Goal: Task Accomplishment & Management: Manage account settings

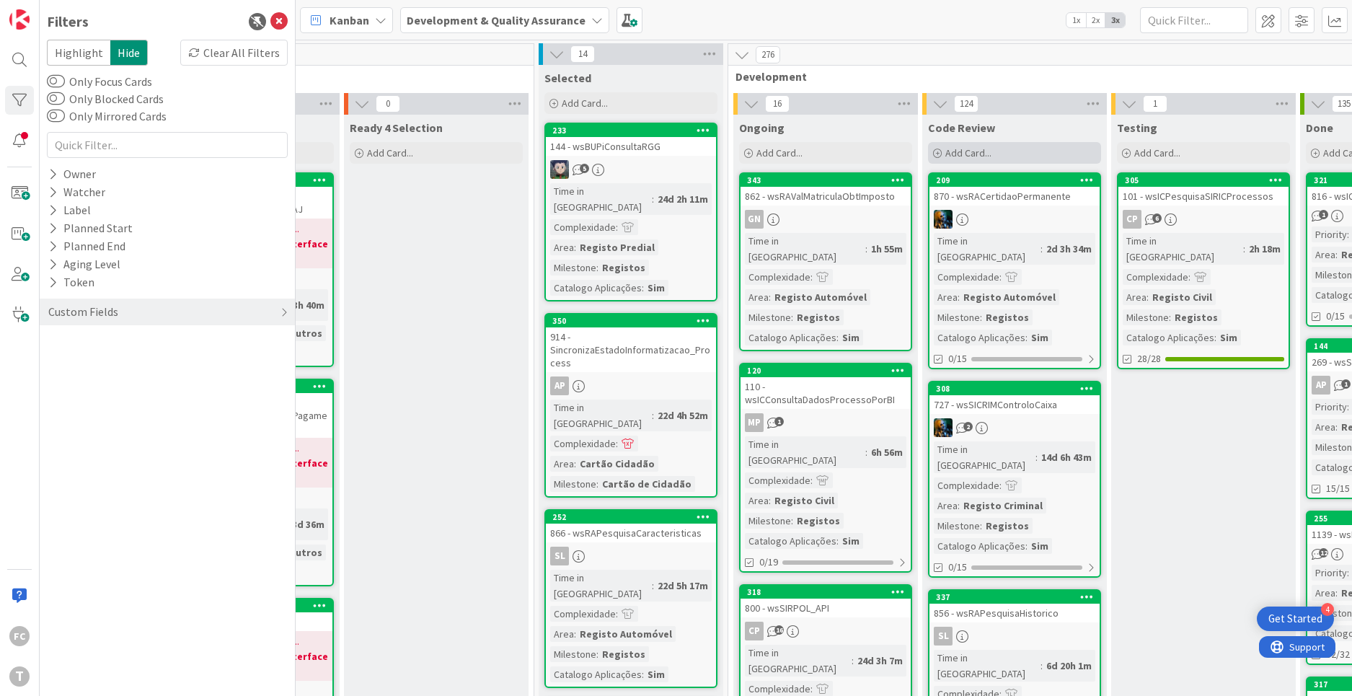
scroll to position [0, 528]
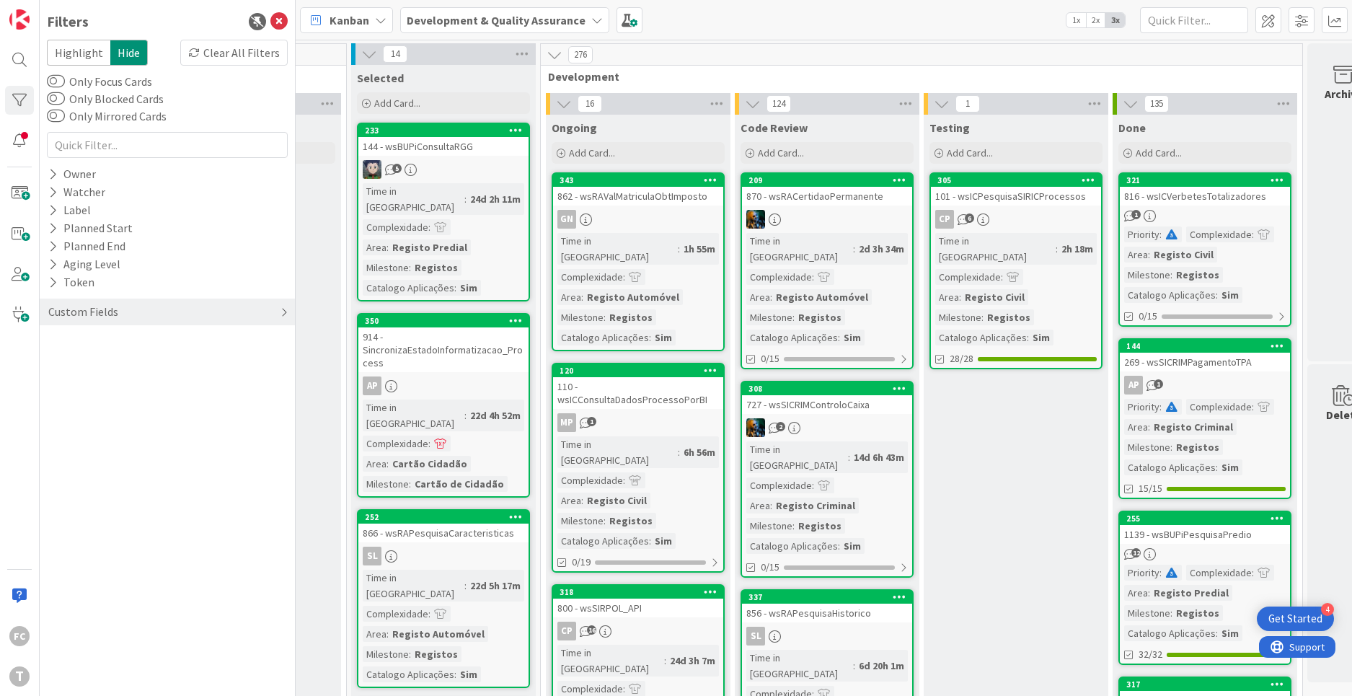
click at [224, 311] on div "Custom Fields" at bounding box center [167, 312] width 255 height 27
click at [54, 339] on icon at bounding box center [52, 341] width 9 height 12
click at [56, 363] on icon at bounding box center [55, 363] width 10 height 10
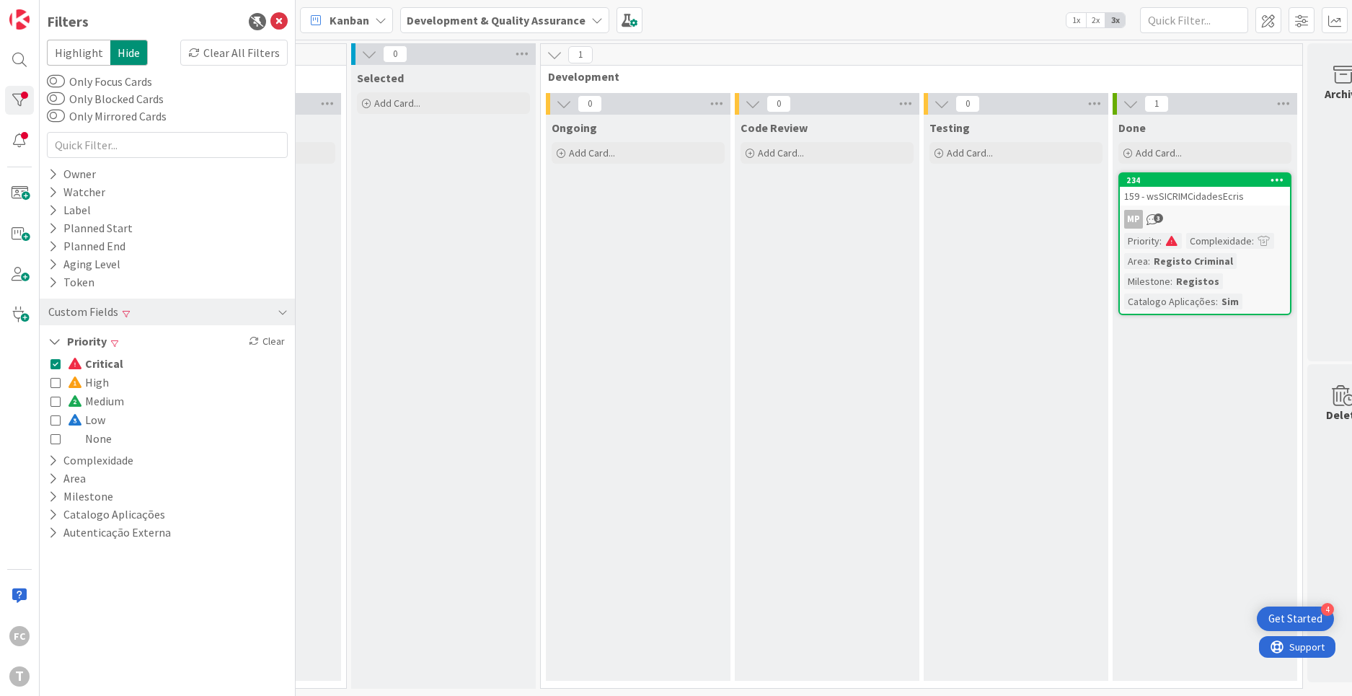
click at [56, 363] on icon at bounding box center [55, 363] width 10 height 10
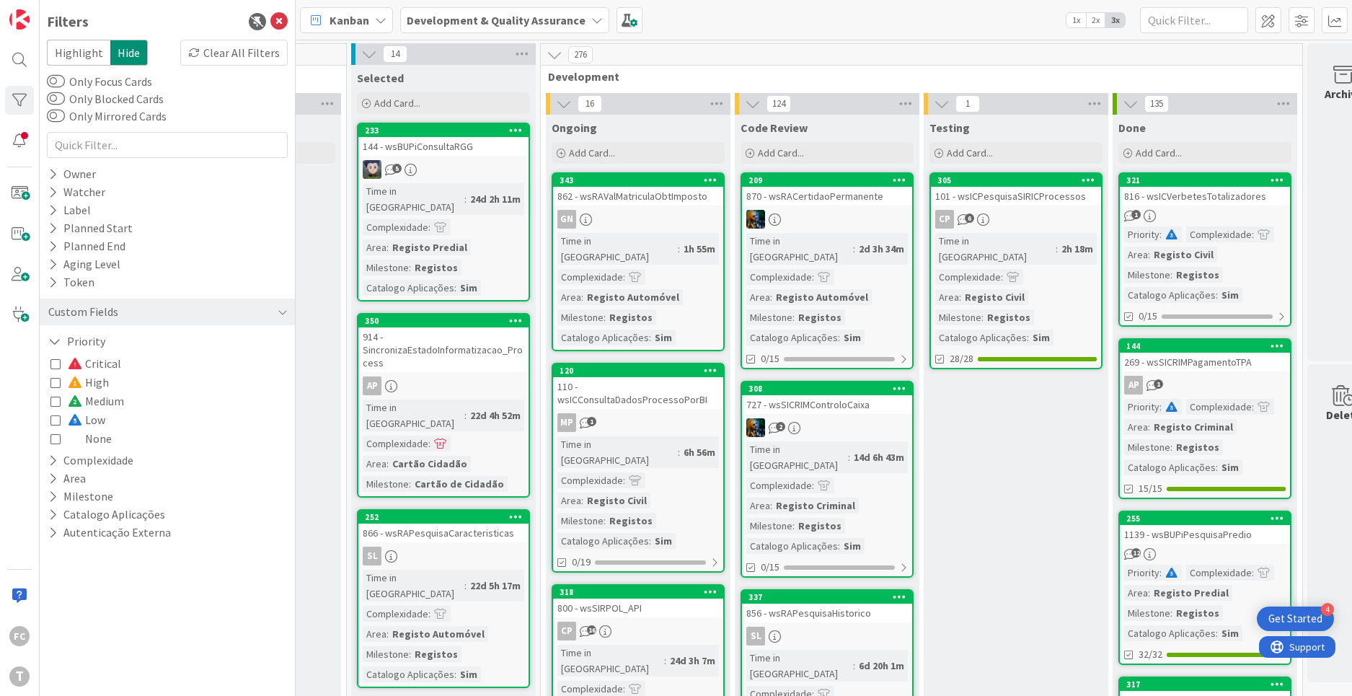
click at [58, 420] on icon at bounding box center [55, 420] width 10 height 10
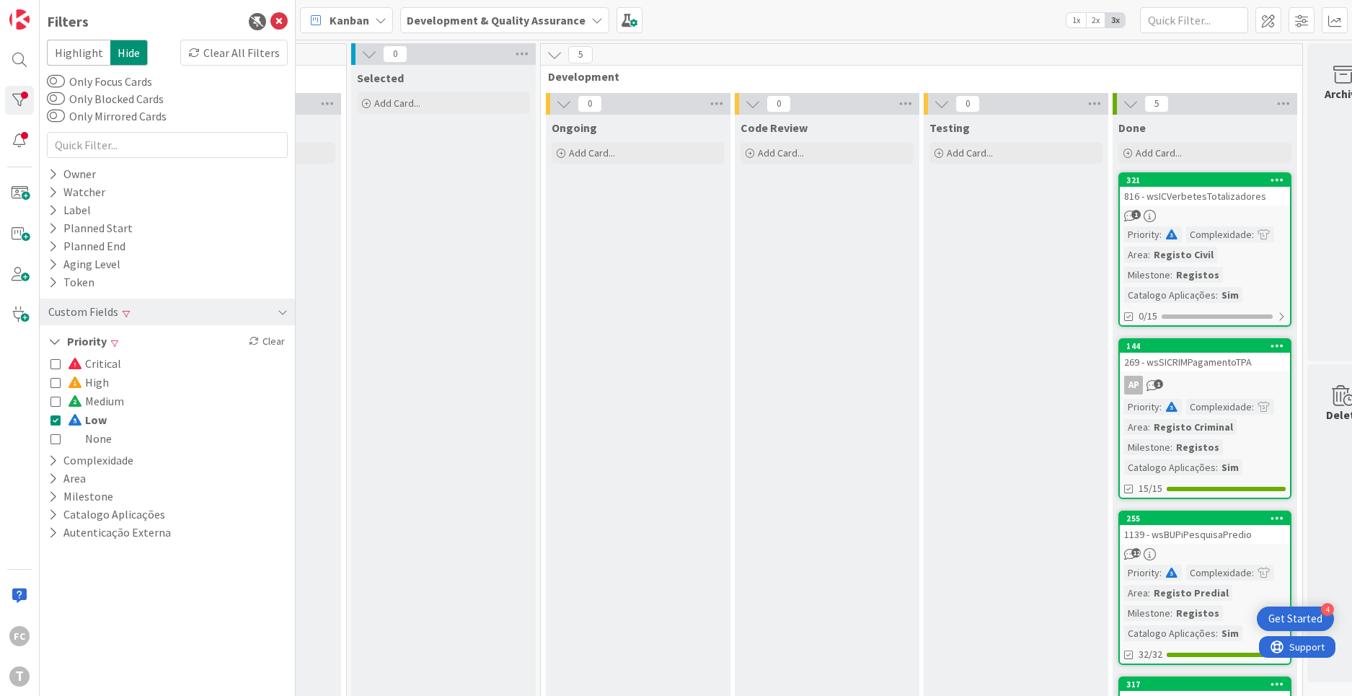
scroll to position [0, 519]
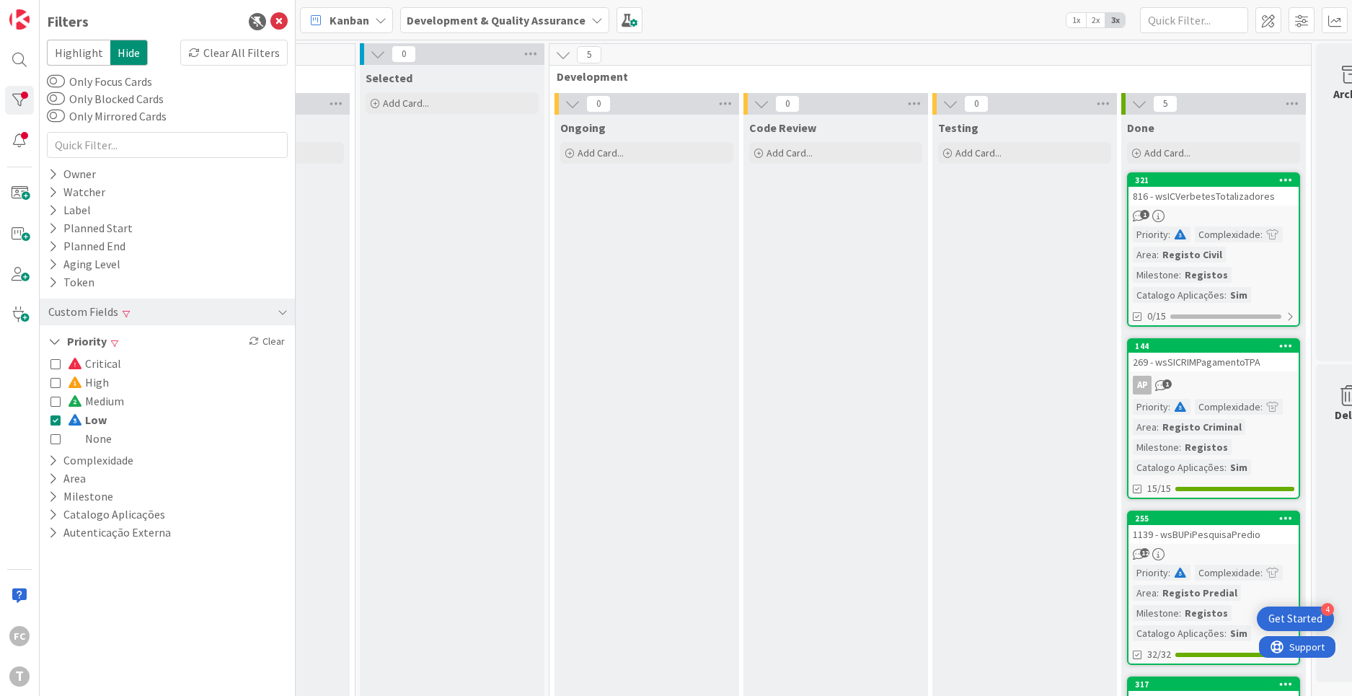
click at [55, 418] on icon at bounding box center [55, 420] width 10 height 10
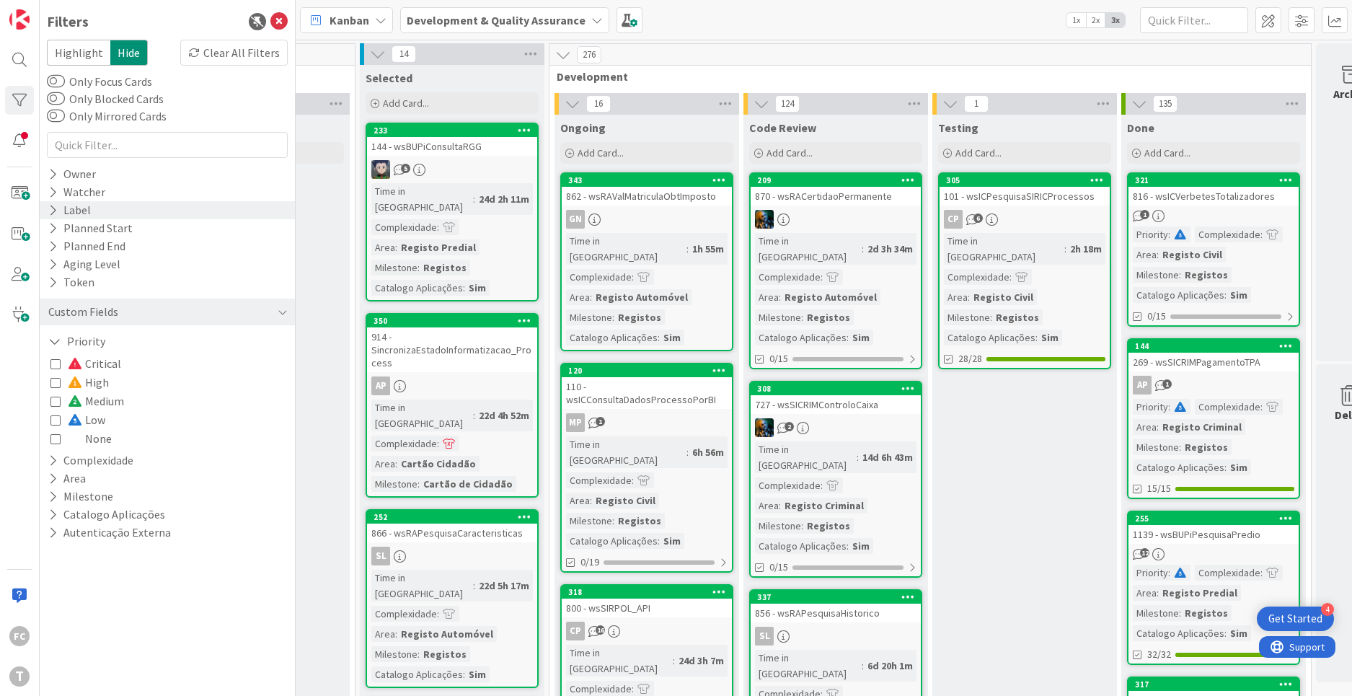
click at [55, 209] on icon at bounding box center [52, 210] width 9 height 12
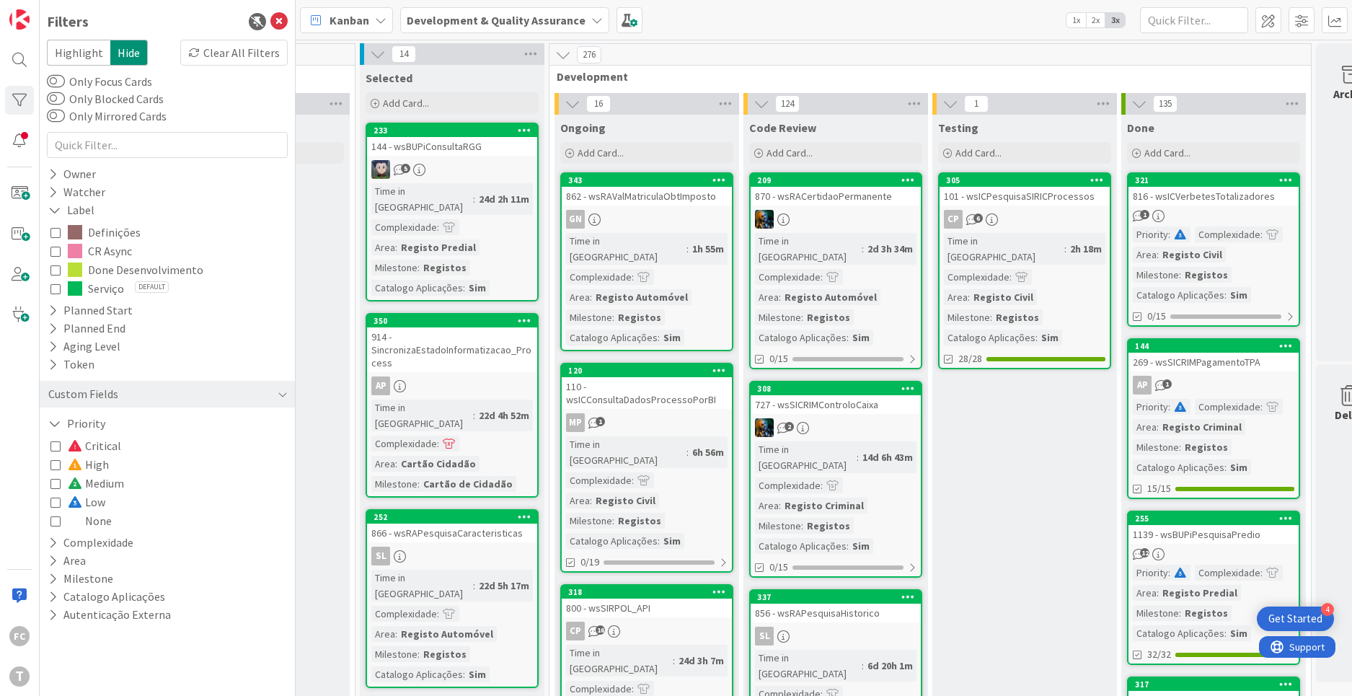
click at [119, 269] on span "Done Desenvolvimento" at bounding box center [145, 269] width 115 height 19
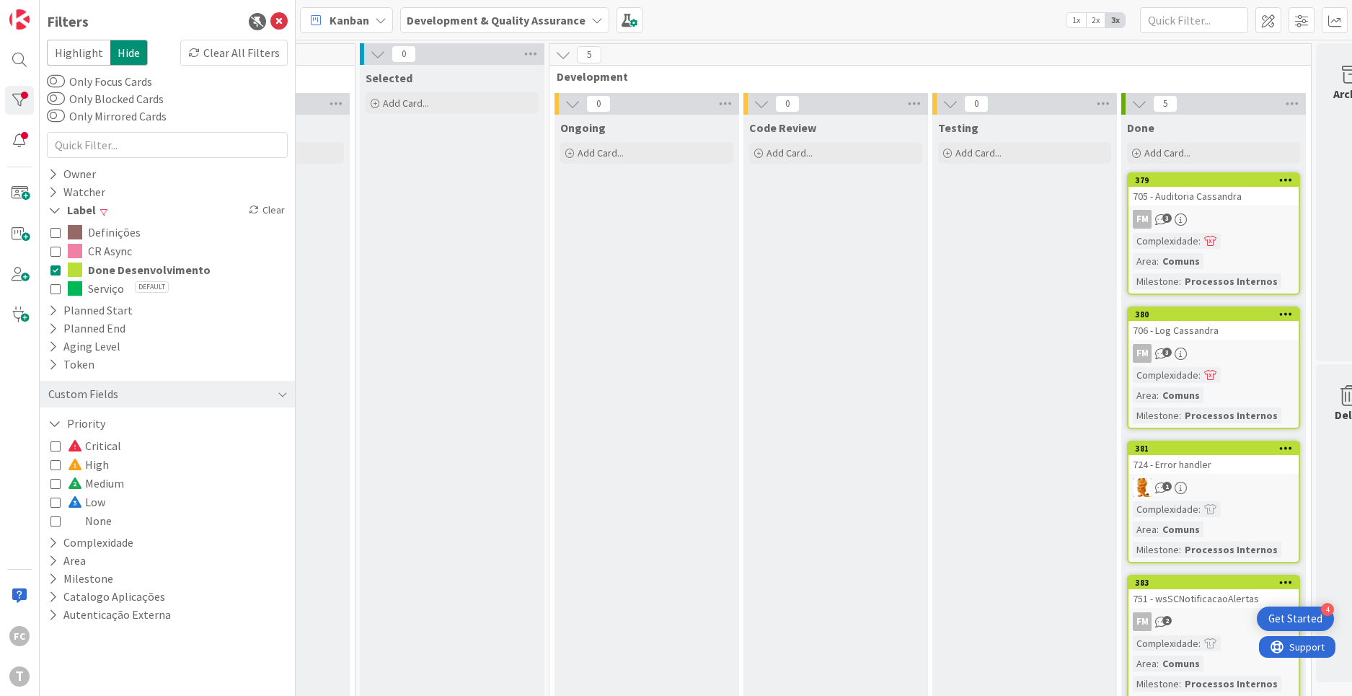
click at [106, 252] on span "CR Async" at bounding box center [110, 251] width 44 height 19
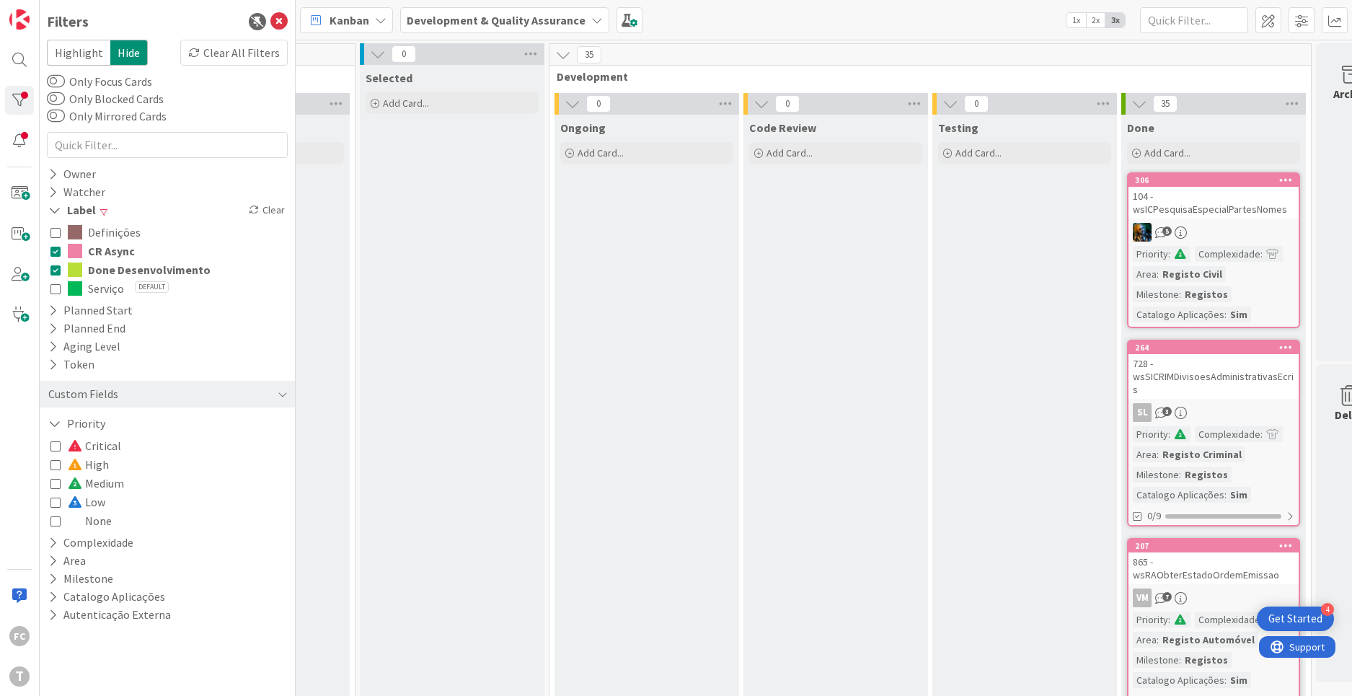
click at [56, 267] on icon at bounding box center [55, 270] width 10 height 10
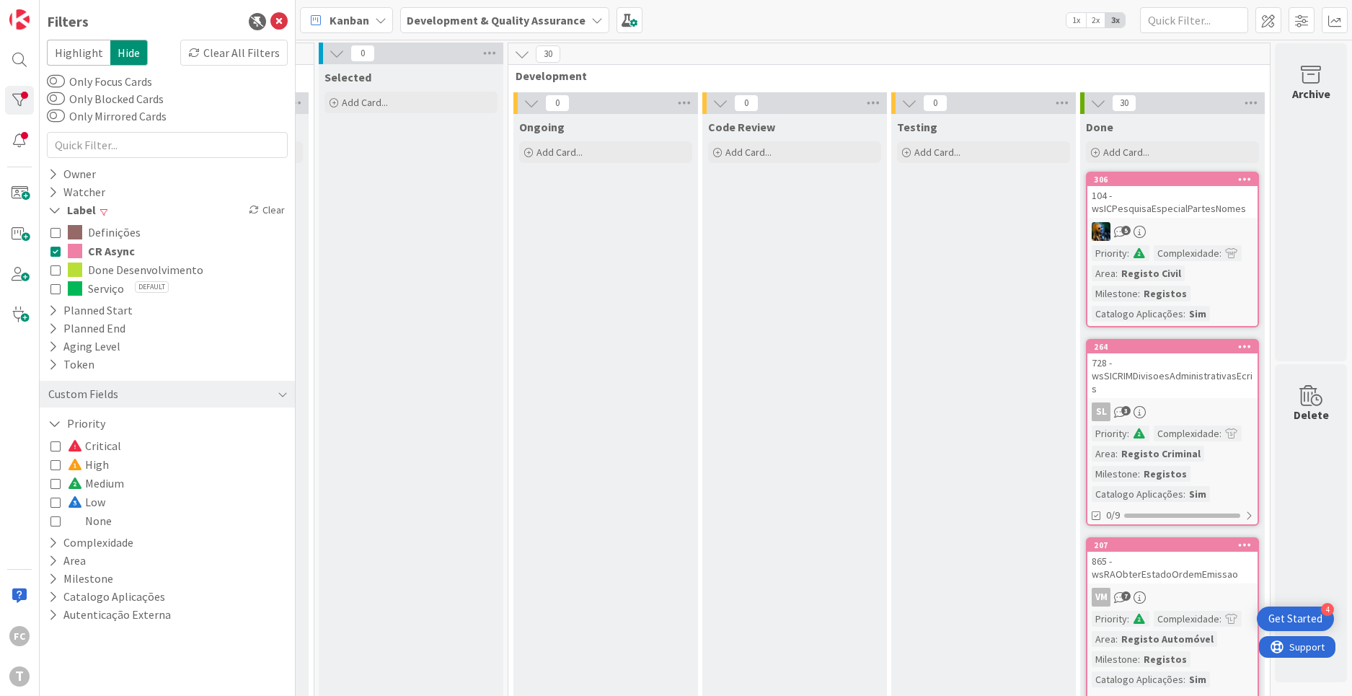
scroll to position [0, 560]
click at [57, 251] on icon at bounding box center [55, 251] width 10 height 10
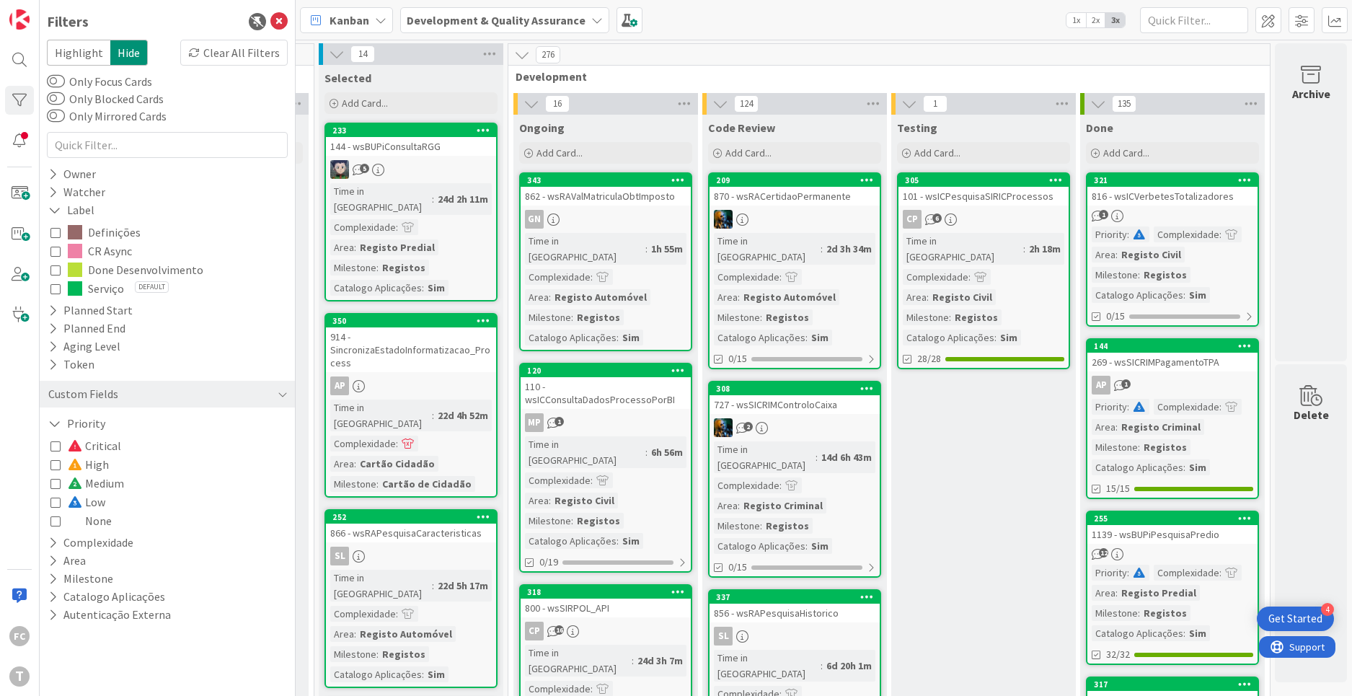
click at [55, 483] on icon at bounding box center [55, 483] width 10 height 10
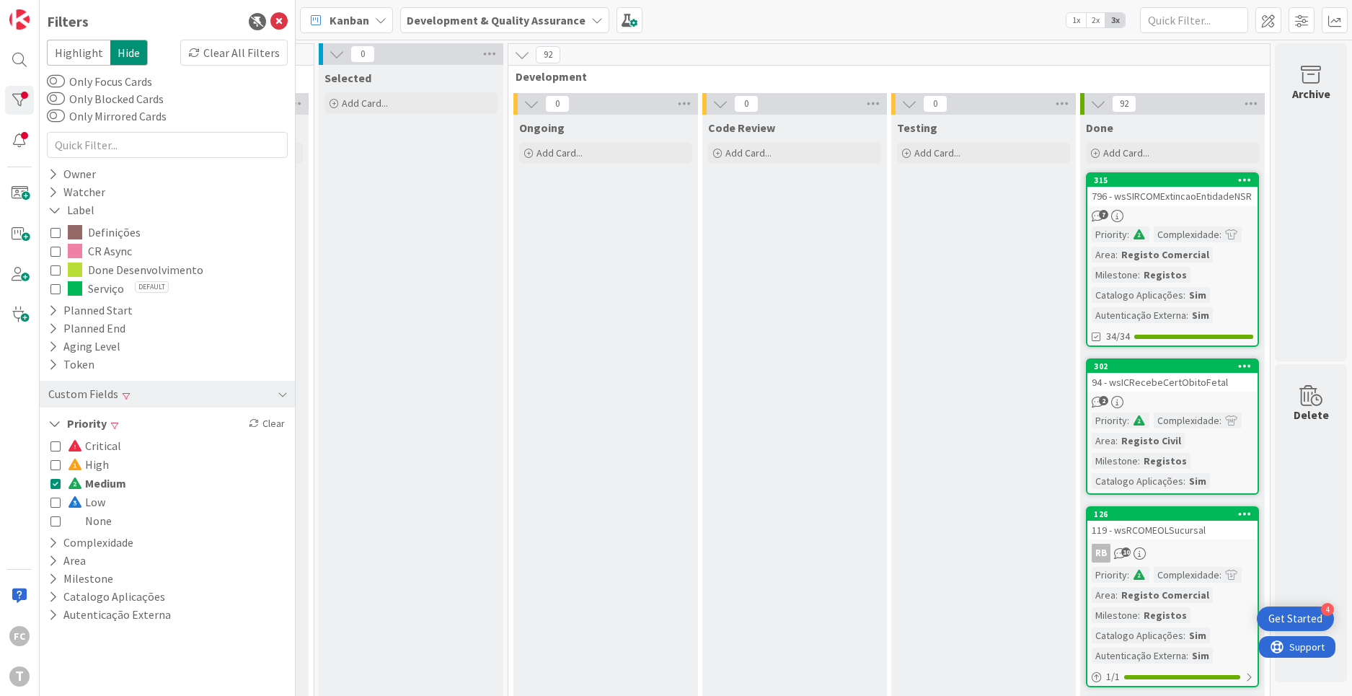
click at [55, 483] on icon at bounding box center [55, 483] width 10 height 10
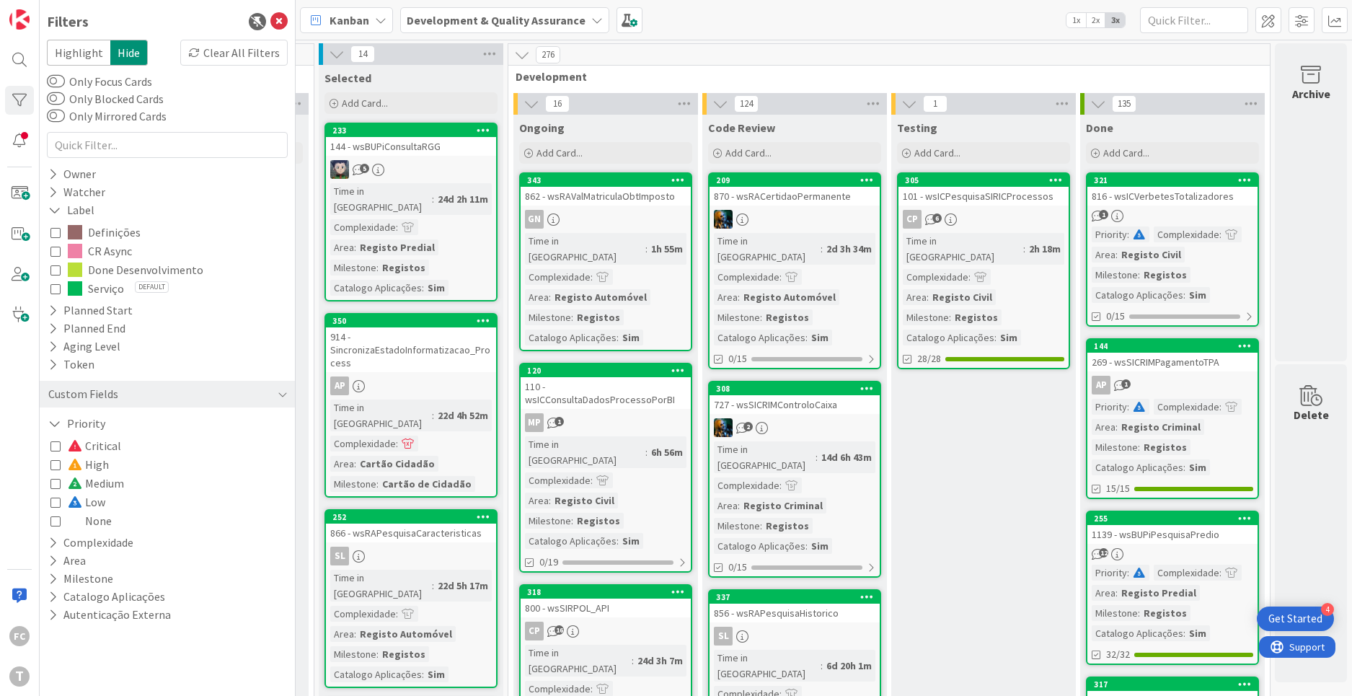
click at [53, 501] on icon at bounding box center [55, 502] width 10 height 10
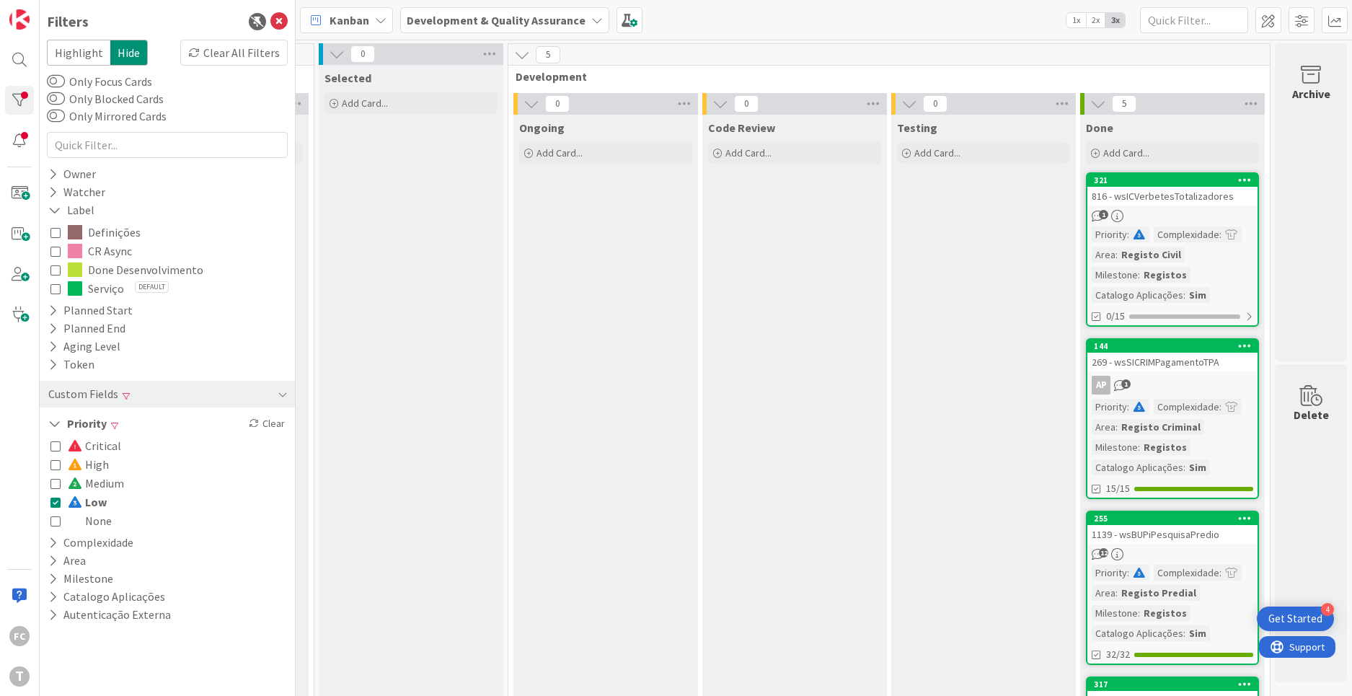
drag, startPoint x: 51, startPoint y: 500, endPoint x: 60, endPoint y: 485, distance: 17.4
click at [51, 500] on icon at bounding box center [55, 502] width 10 height 10
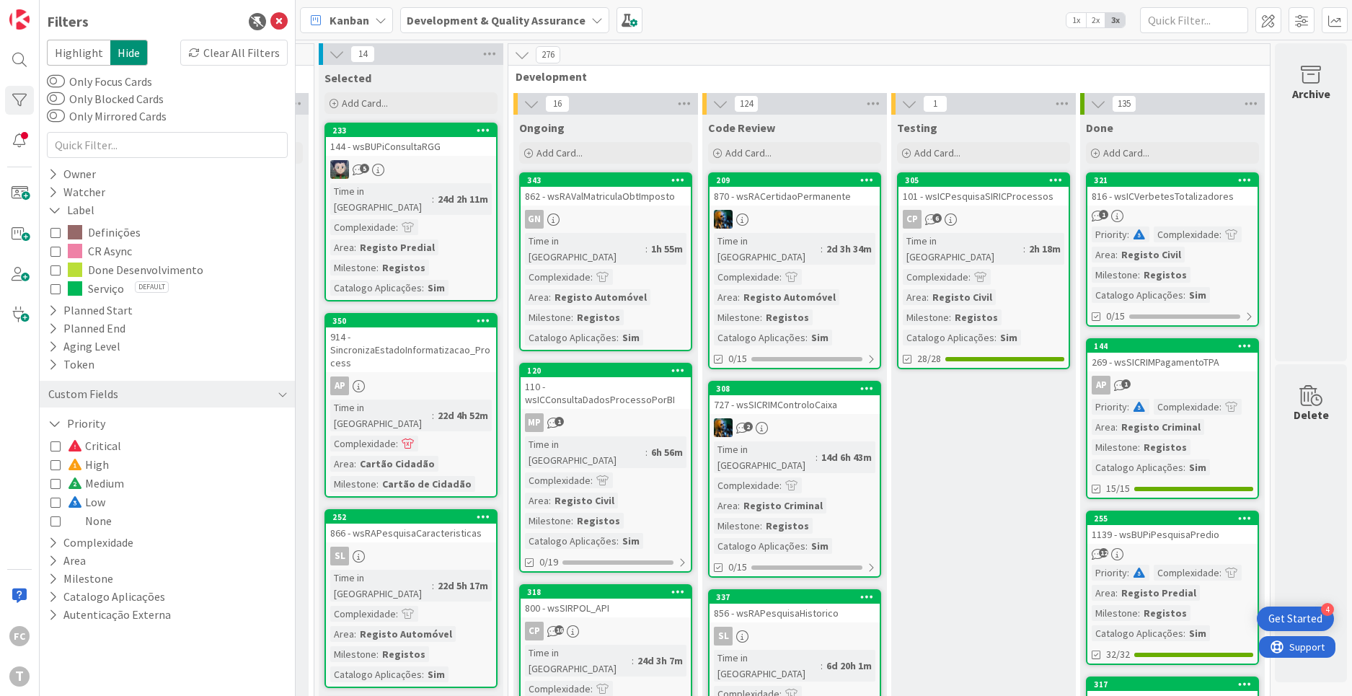
click at [56, 466] on icon at bounding box center [55, 464] width 10 height 10
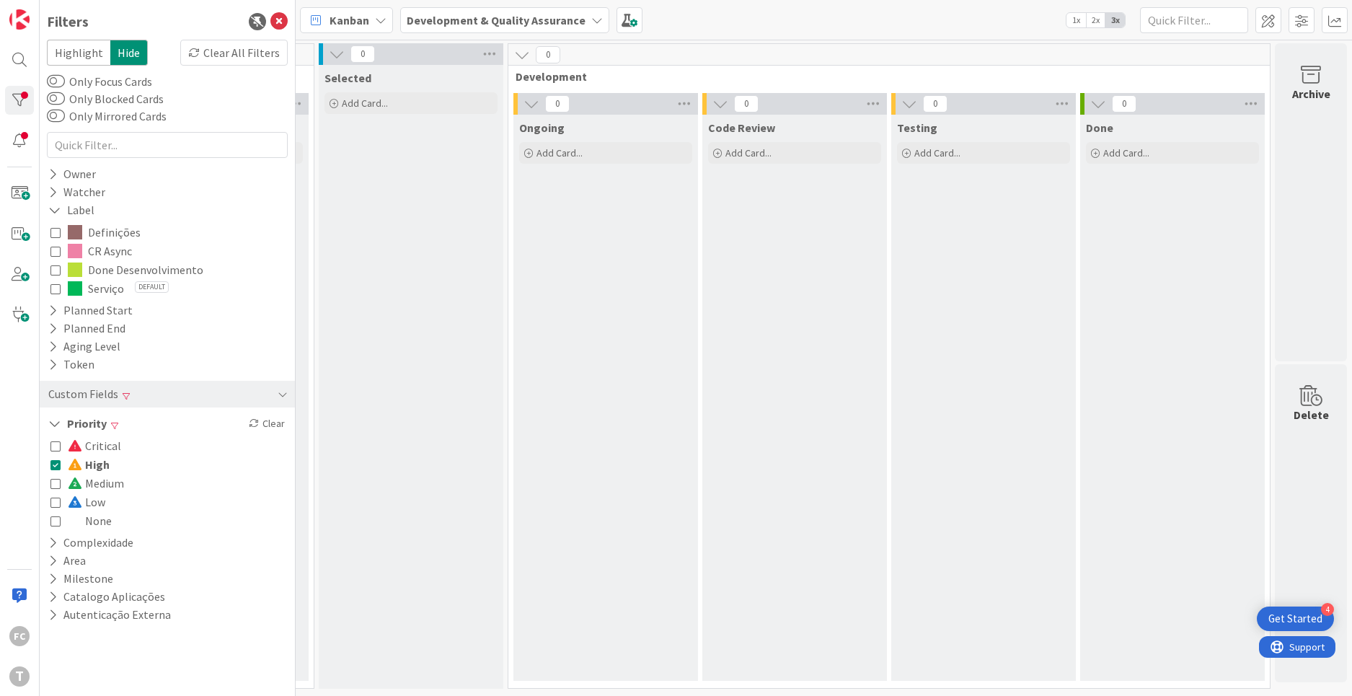
click at [56, 466] on icon at bounding box center [55, 464] width 10 height 10
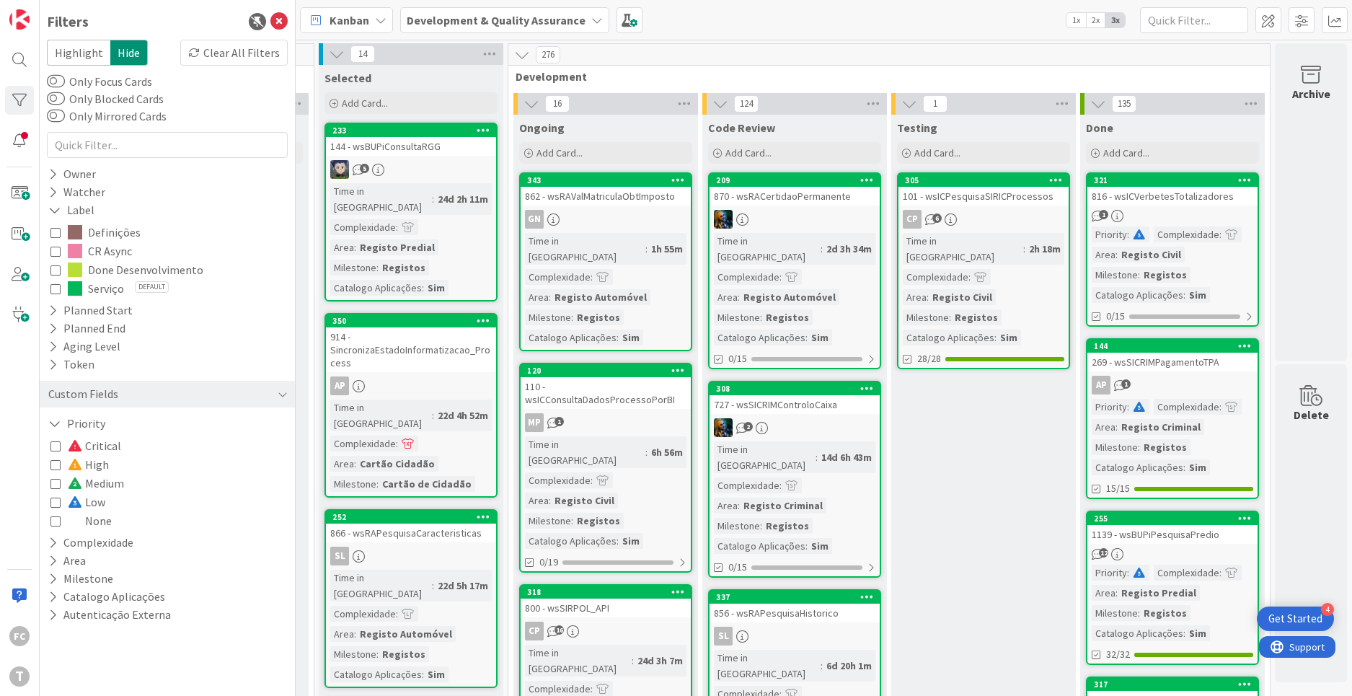
click at [58, 451] on icon at bounding box center [55, 446] width 10 height 10
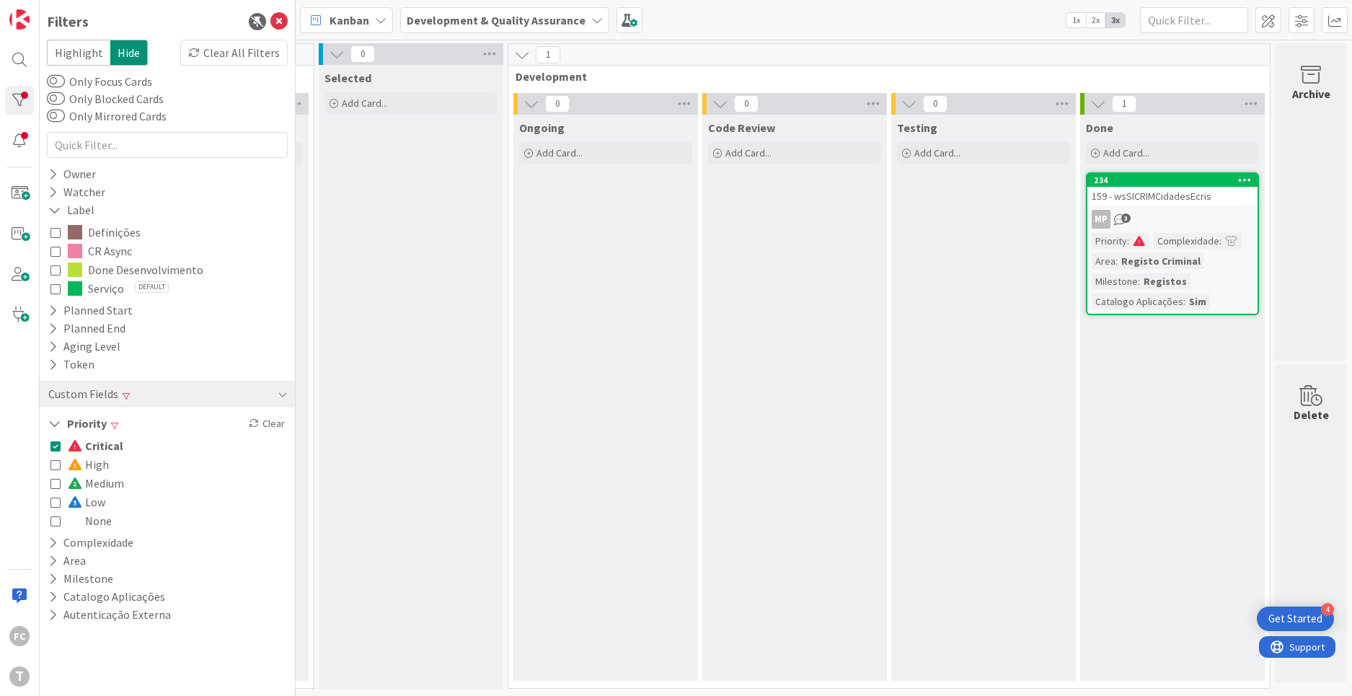
click at [58, 451] on icon at bounding box center [55, 446] width 10 height 10
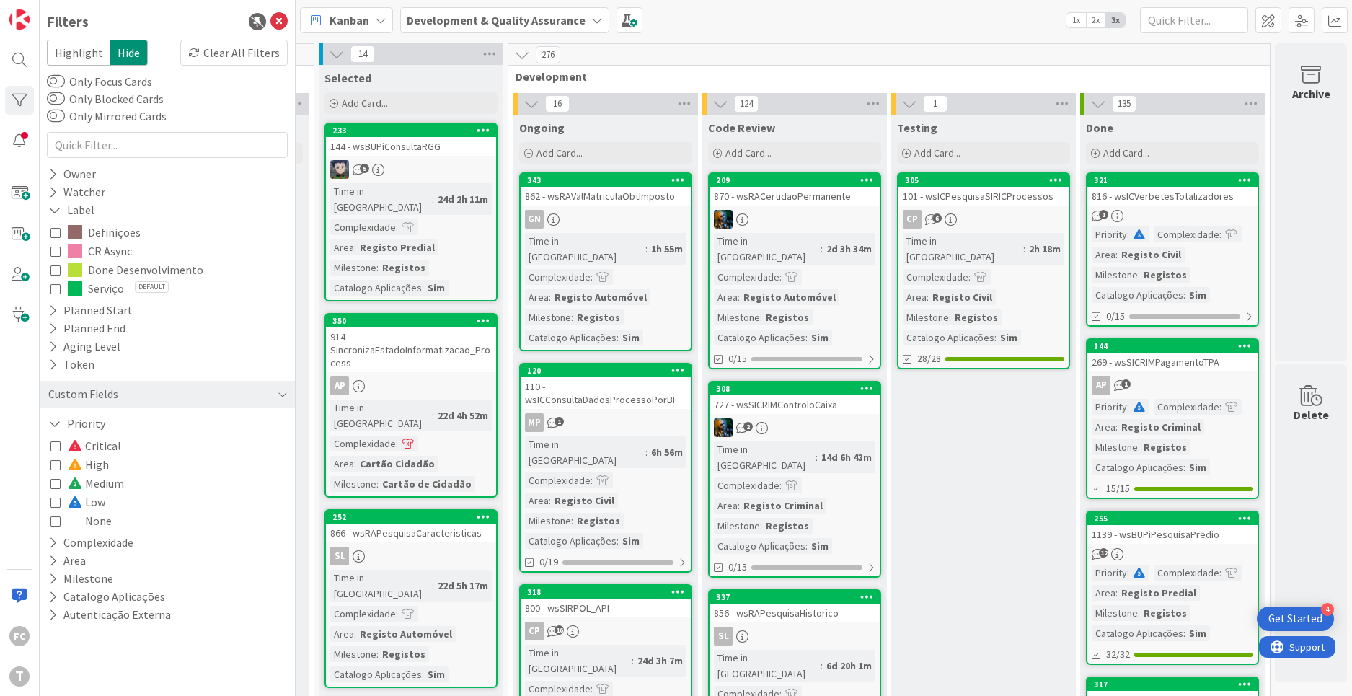
click at [57, 522] on icon at bounding box center [55, 521] width 10 height 10
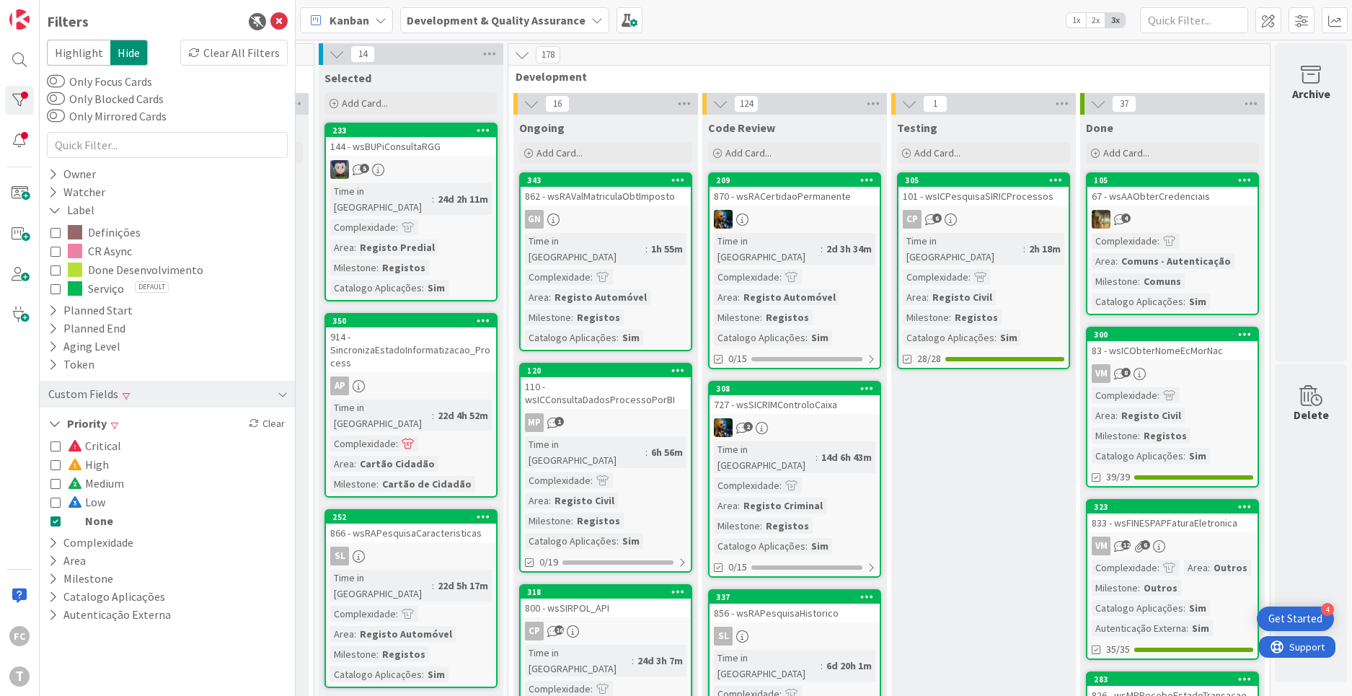
click at [56, 522] on icon at bounding box center [55, 521] width 10 height 10
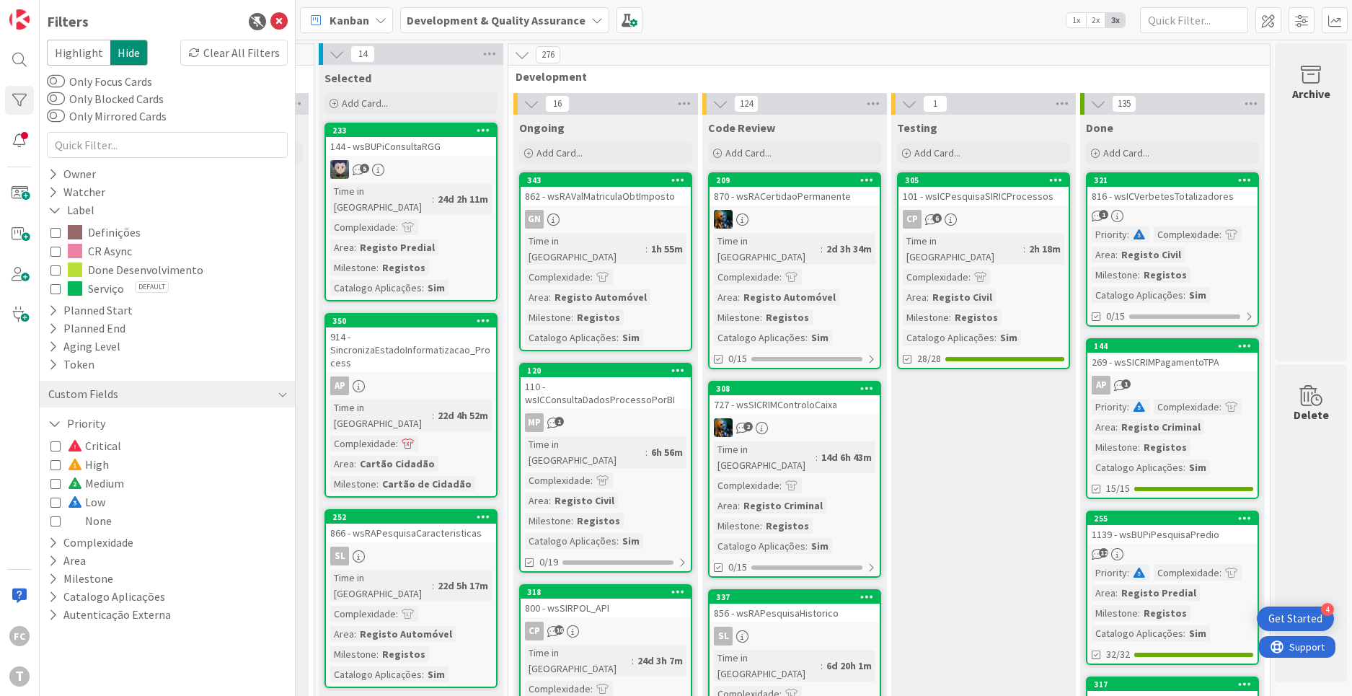
click at [53, 503] on icon at bounding box center [55, 502] width 10 height 10
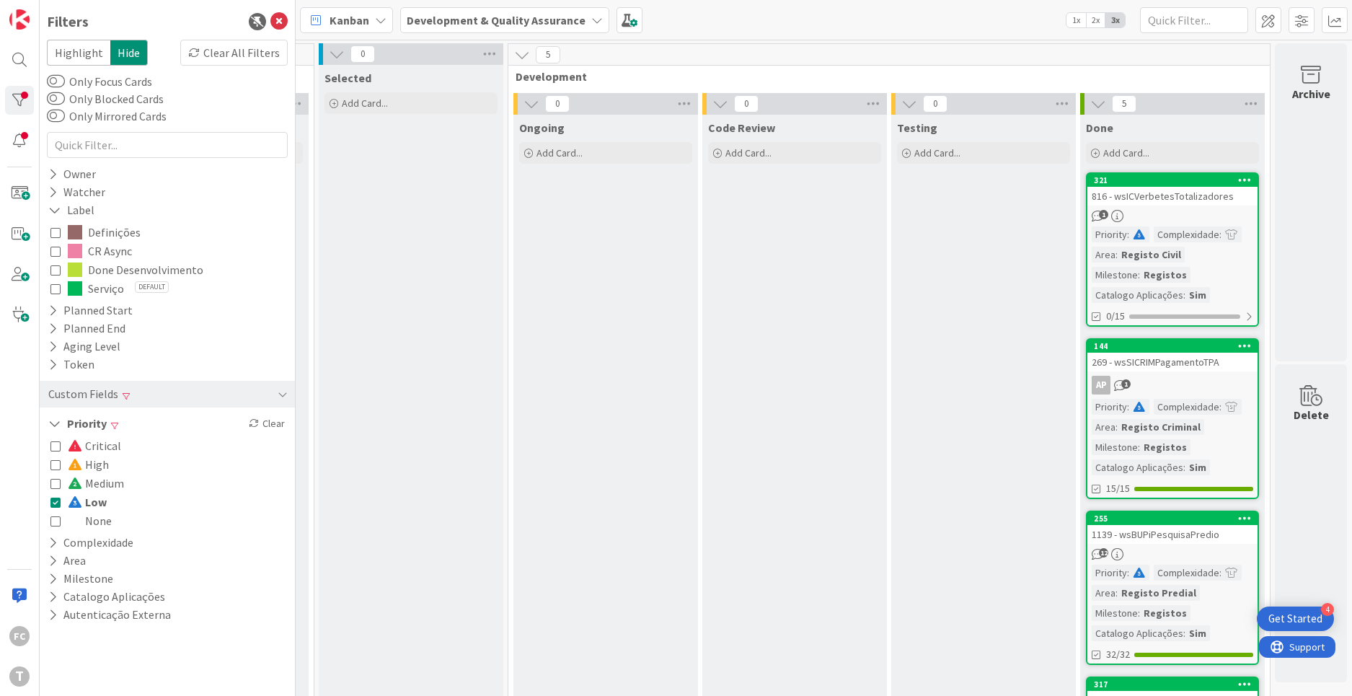
click at [53, 503] on icon at bounding box center [55, 502] width 10 height 10
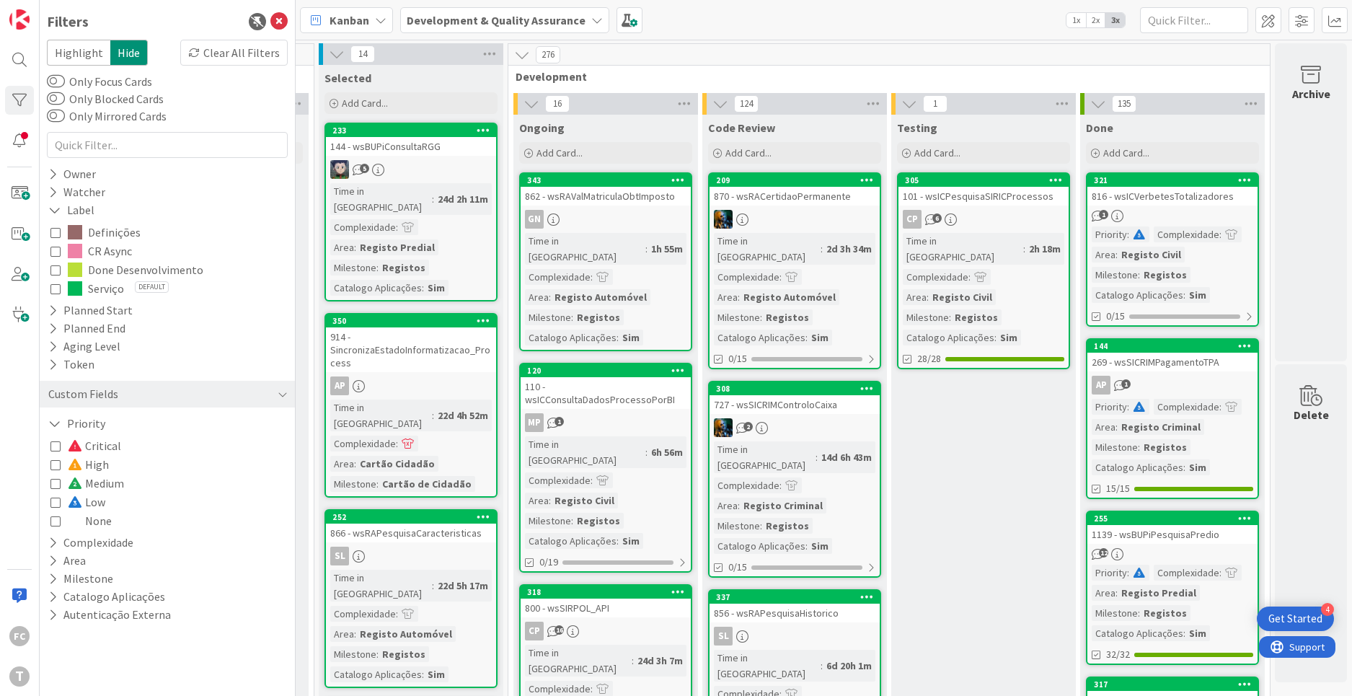
click at [55, 525] on icon at bounding box center [55, 521] width 10 height 10
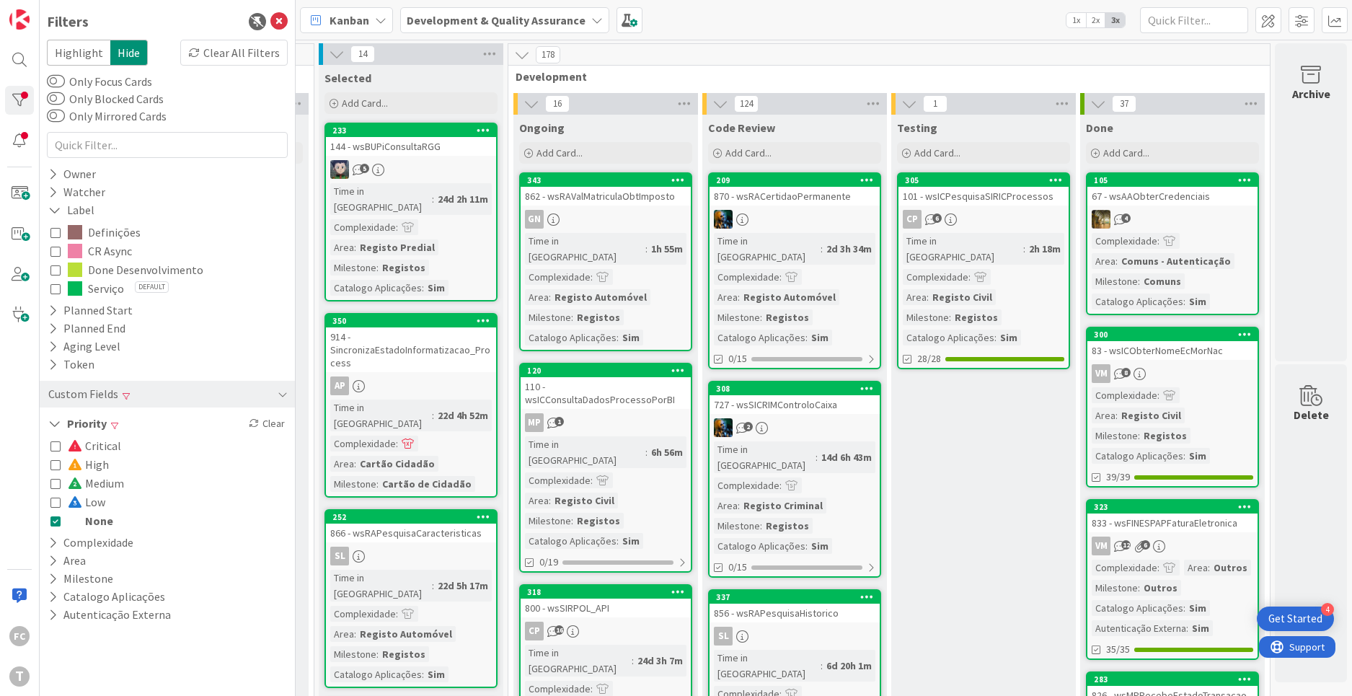
click at [55, 525] on icon at bounding box center [55, 521] width 10 height 10
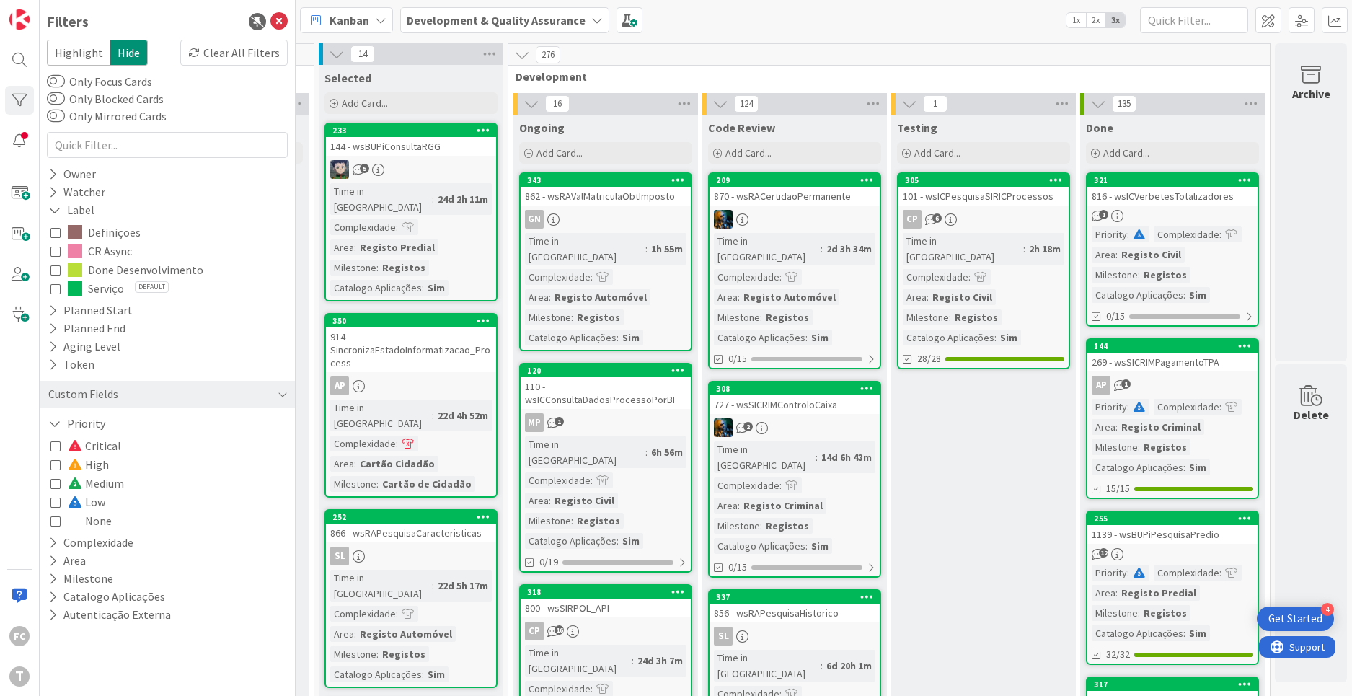
click at [59, 269] on icon at bounding box center [55, 270] width 10 height 10
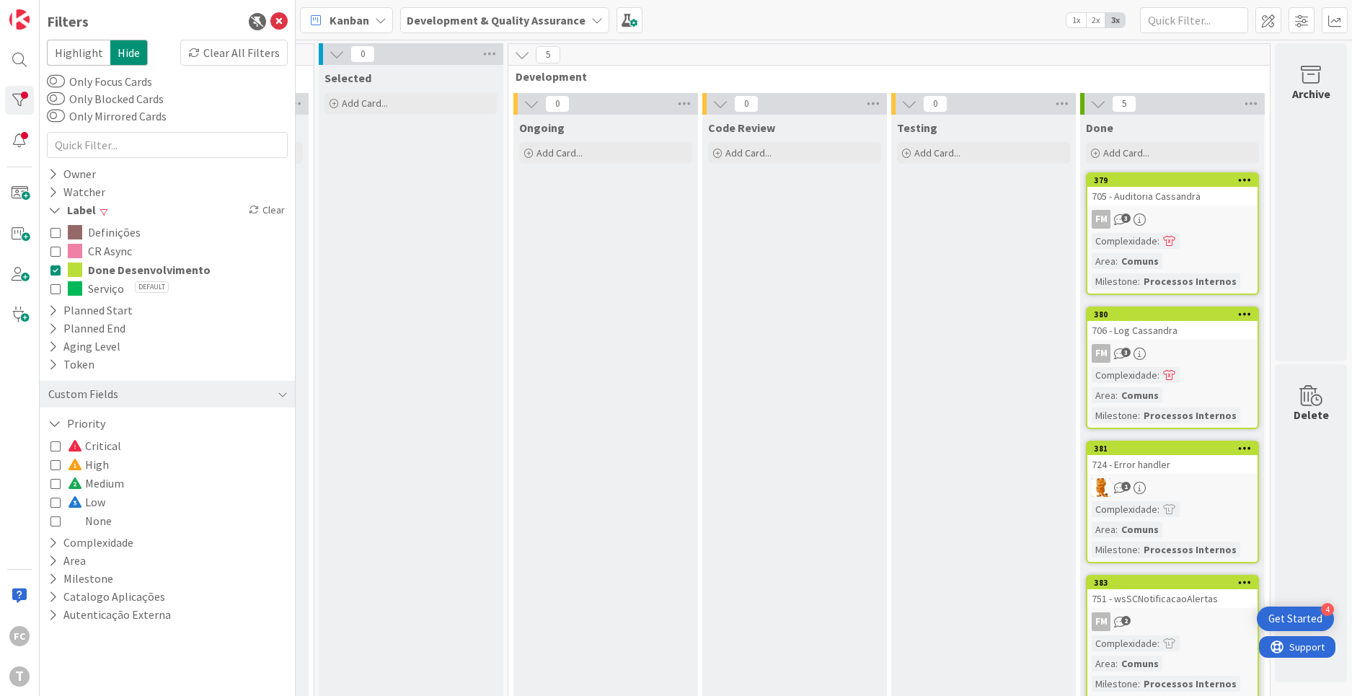
click at [59, 269] on icon at bounding box center [55, 270] width 10 height 10
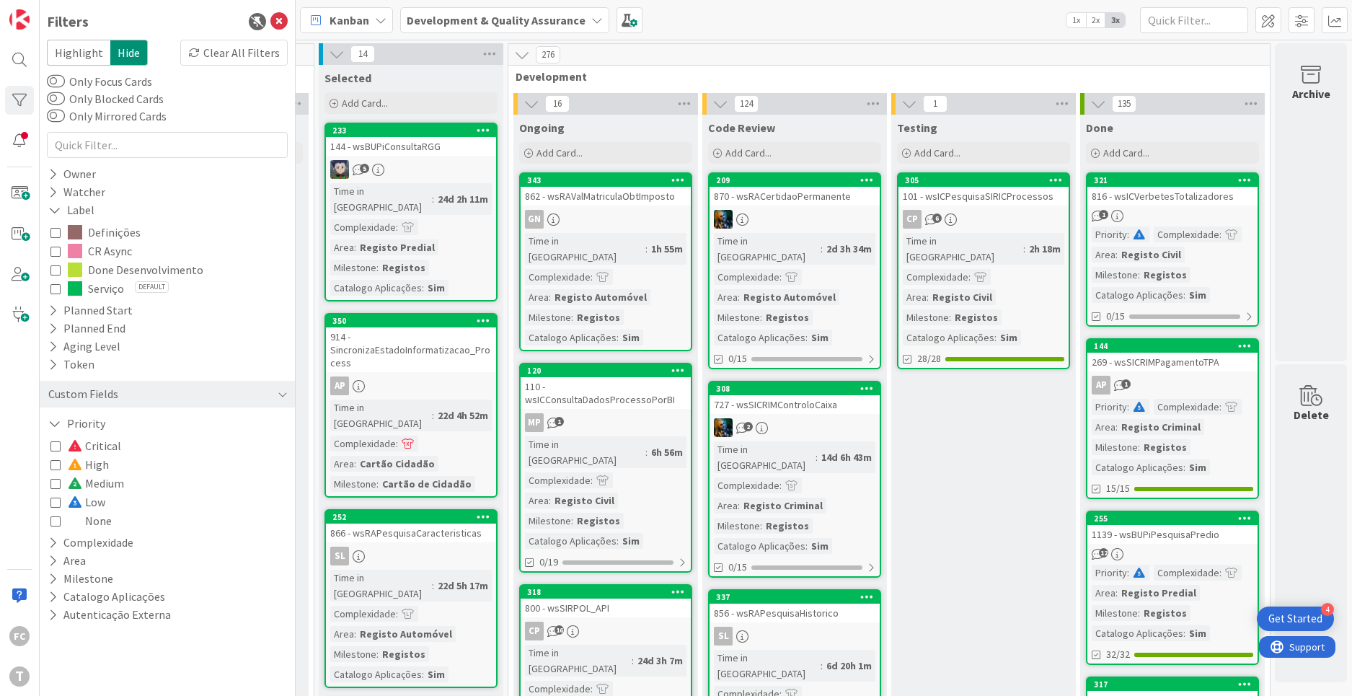
click at [58, 253] on icon at bounding box center [55, 251] width 10 height 10
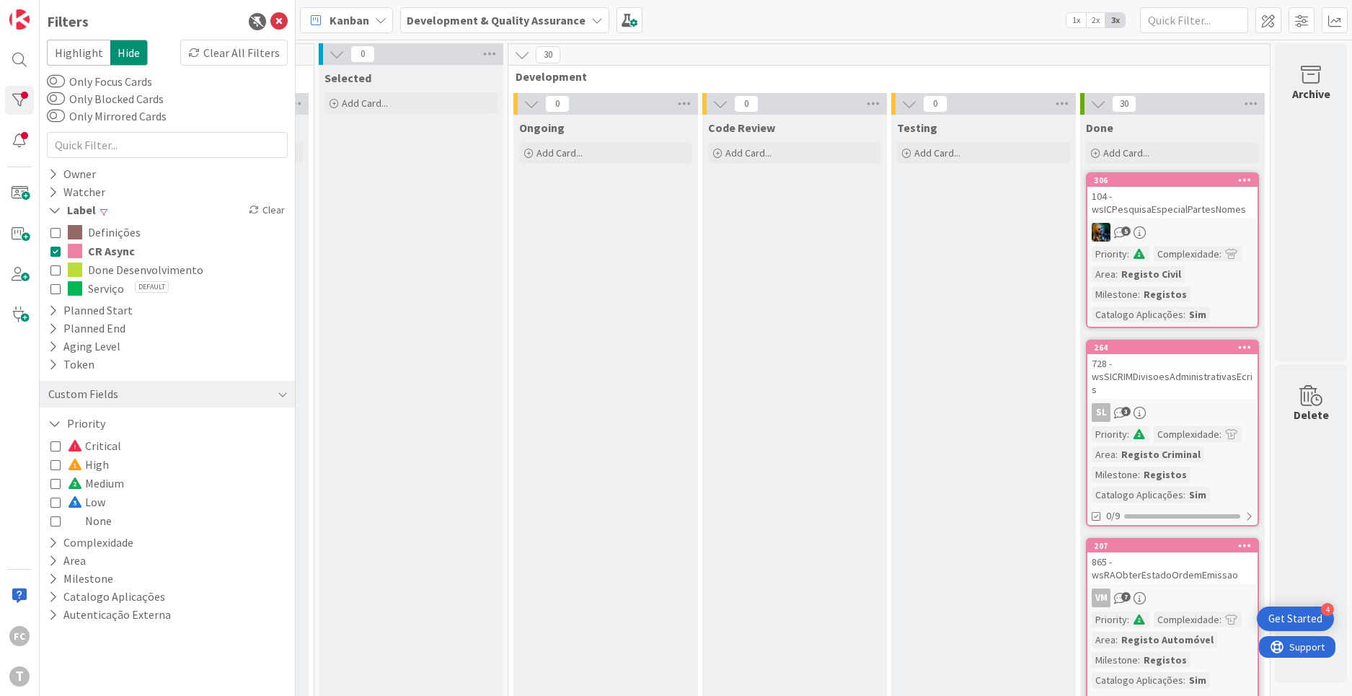
click at [57, 246] on icon at bounding box center [55, 251] width 10 height 10
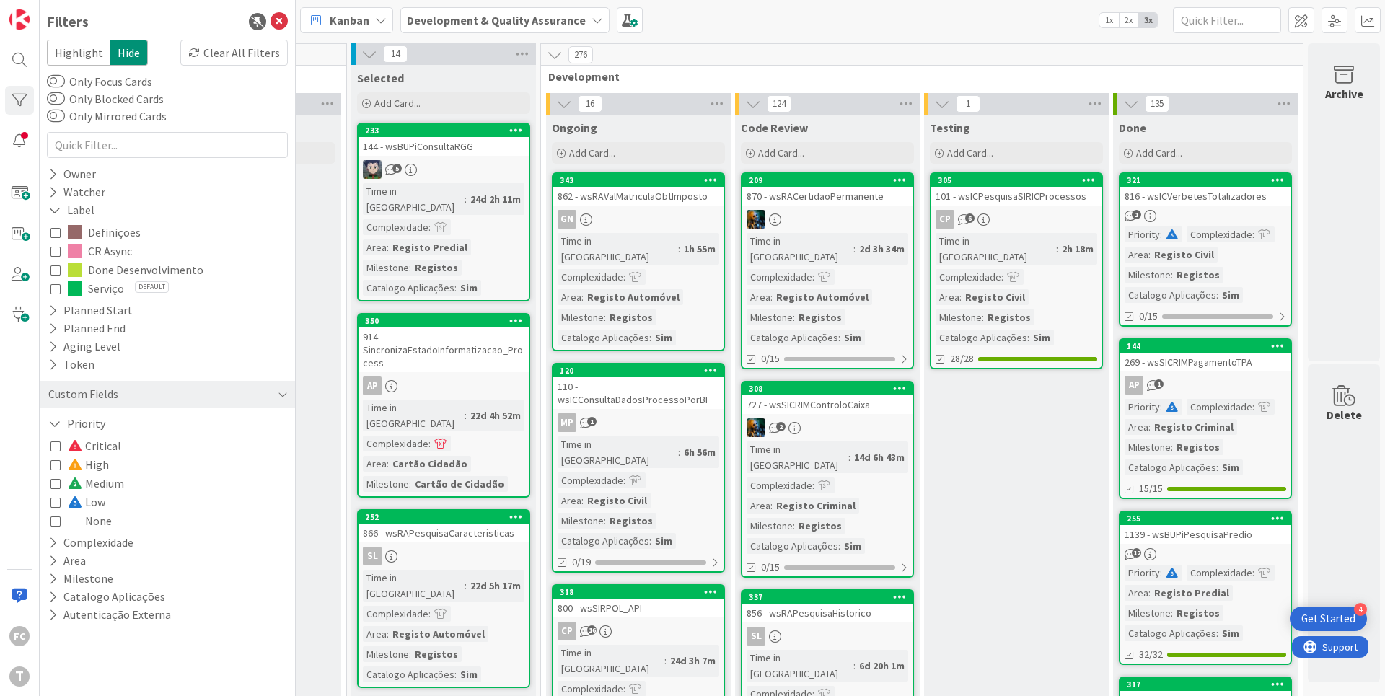
scroll to position [0, 528]
click at [54, 448] on icon at bounding box center [55, 446] width 10 height 10
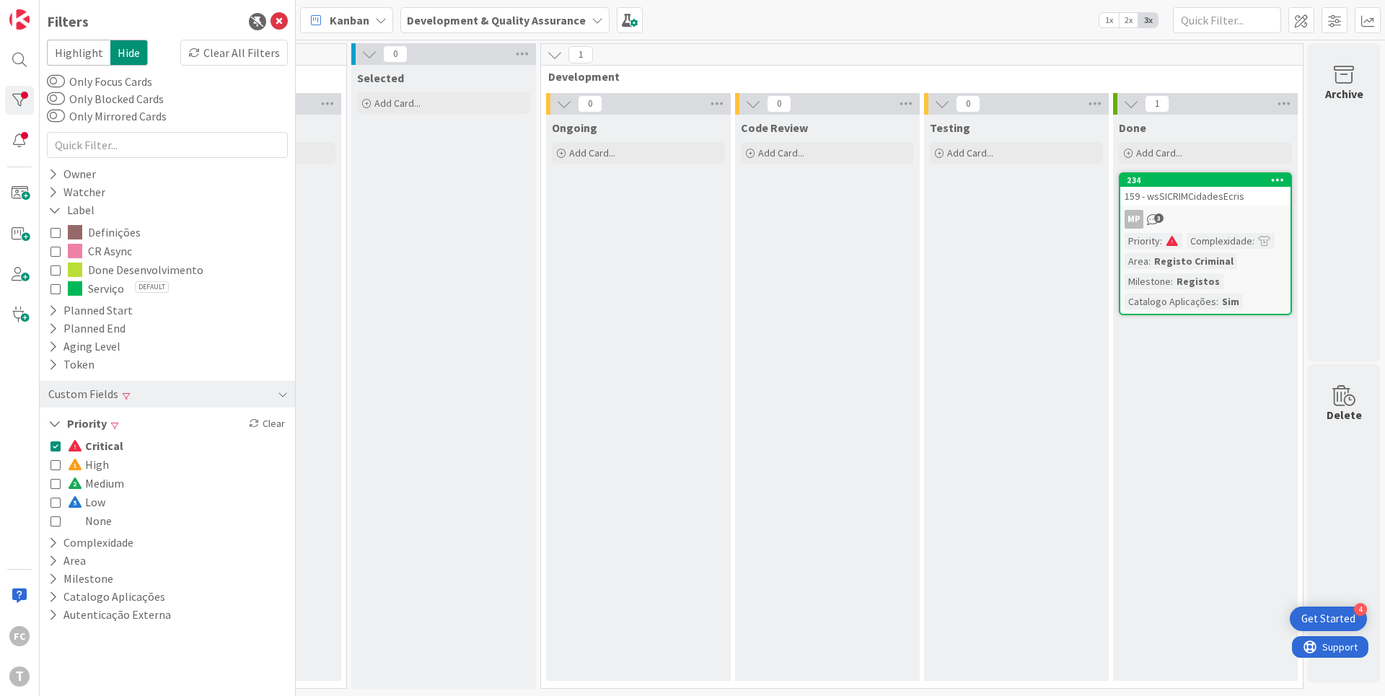
click at [54, 448] on icon at bounding box center [55, 446] width 10 height 10
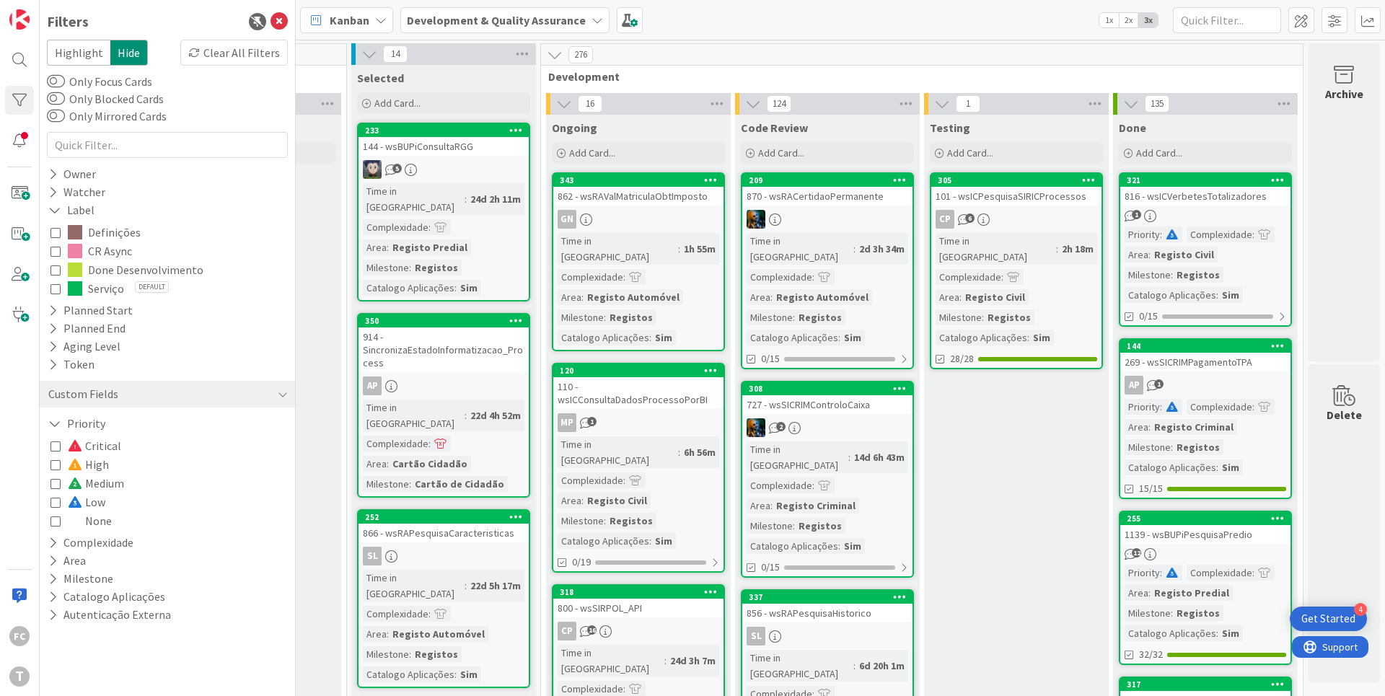
click at [54, 448] on icon at bounding box center [55, 446] width 10 height 10
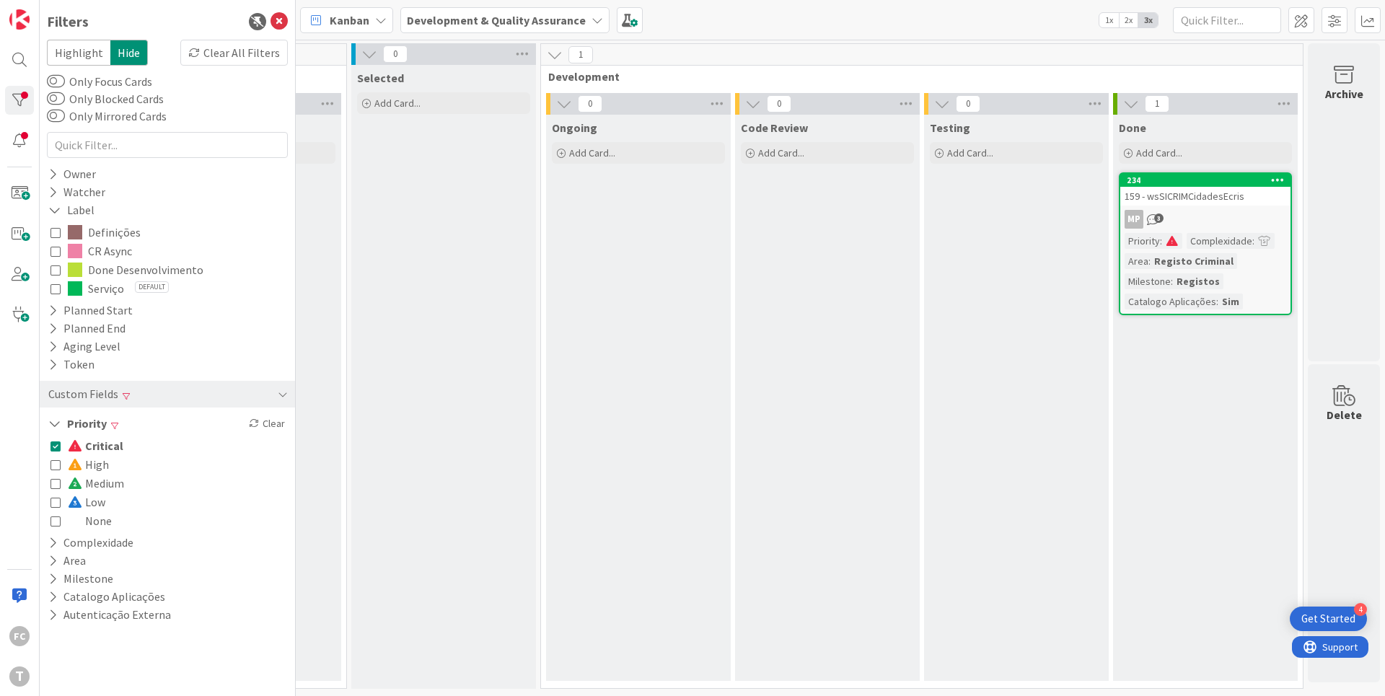
click at [58, 449] on icon at bounding box center [55, 446] width 10 height 10
